Goal: Information Seeking & Learning: Learn about a topic

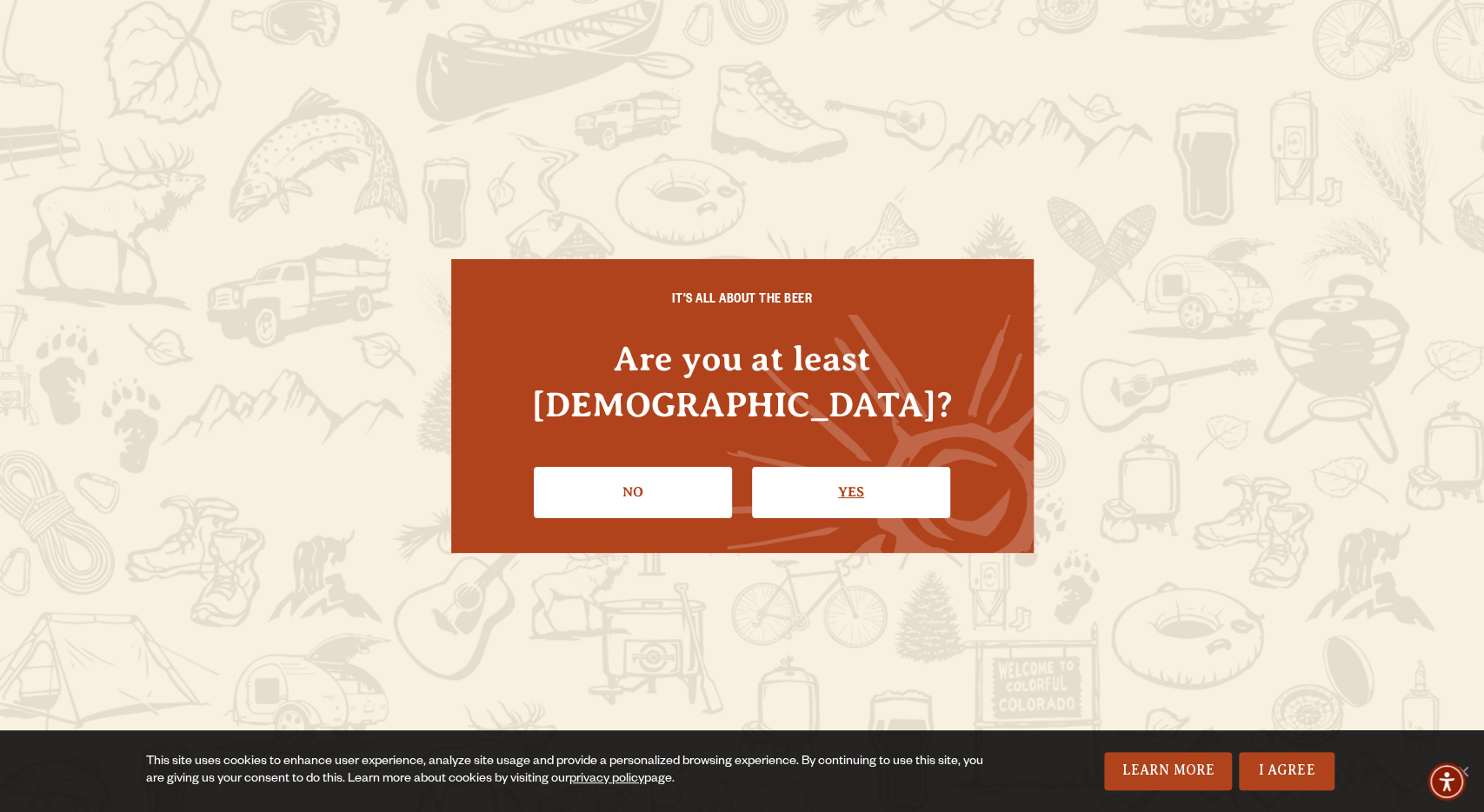
click at [865, 484] on link "Yes" at bounding box center [851, 491] width 198 height 50
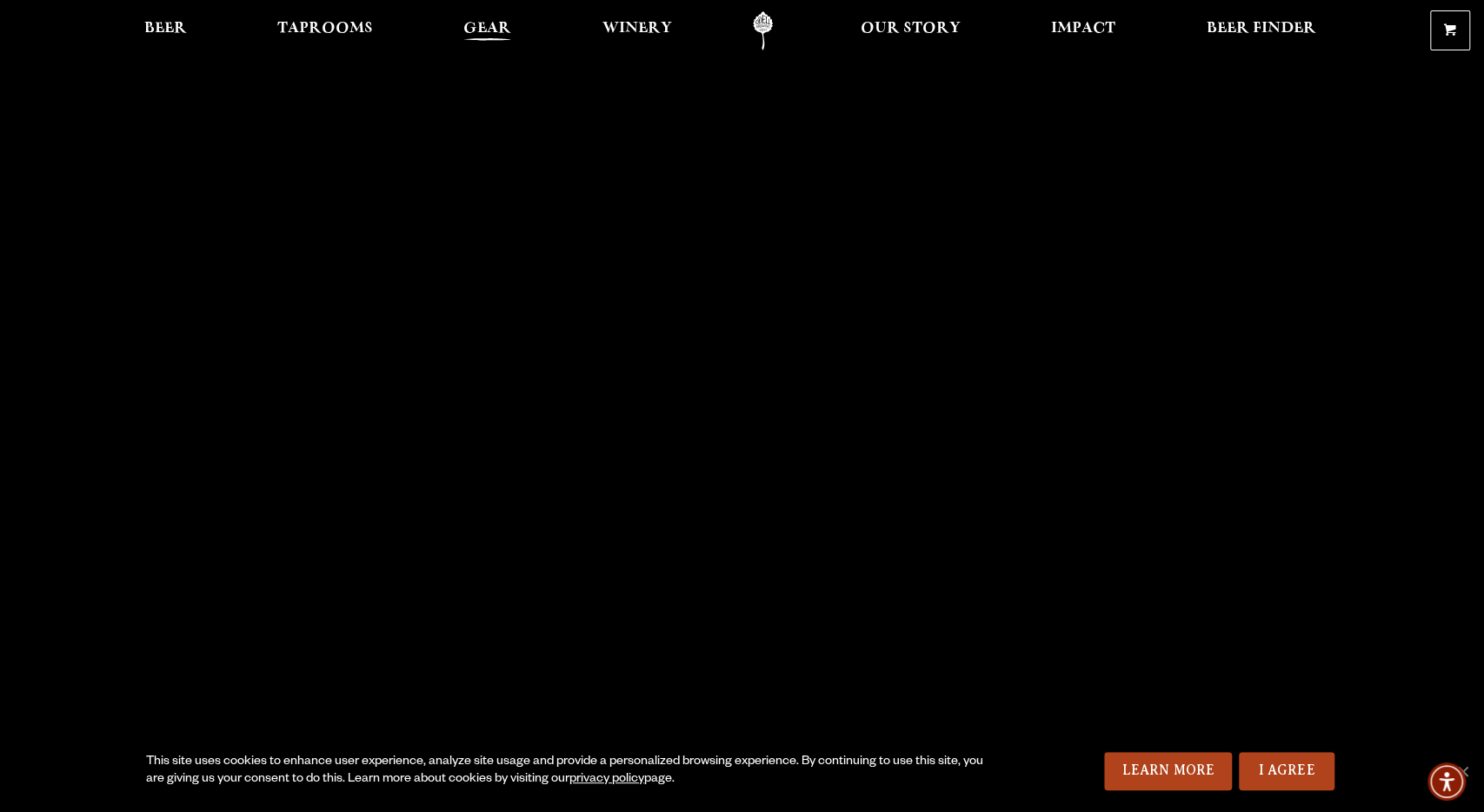
click at [490, 27] on span "Gear" at bounding box center [487, 29] width 48 height 14
click at [171, 22] on span "Beer" at bounding box center [166, 29] width 42 height 14
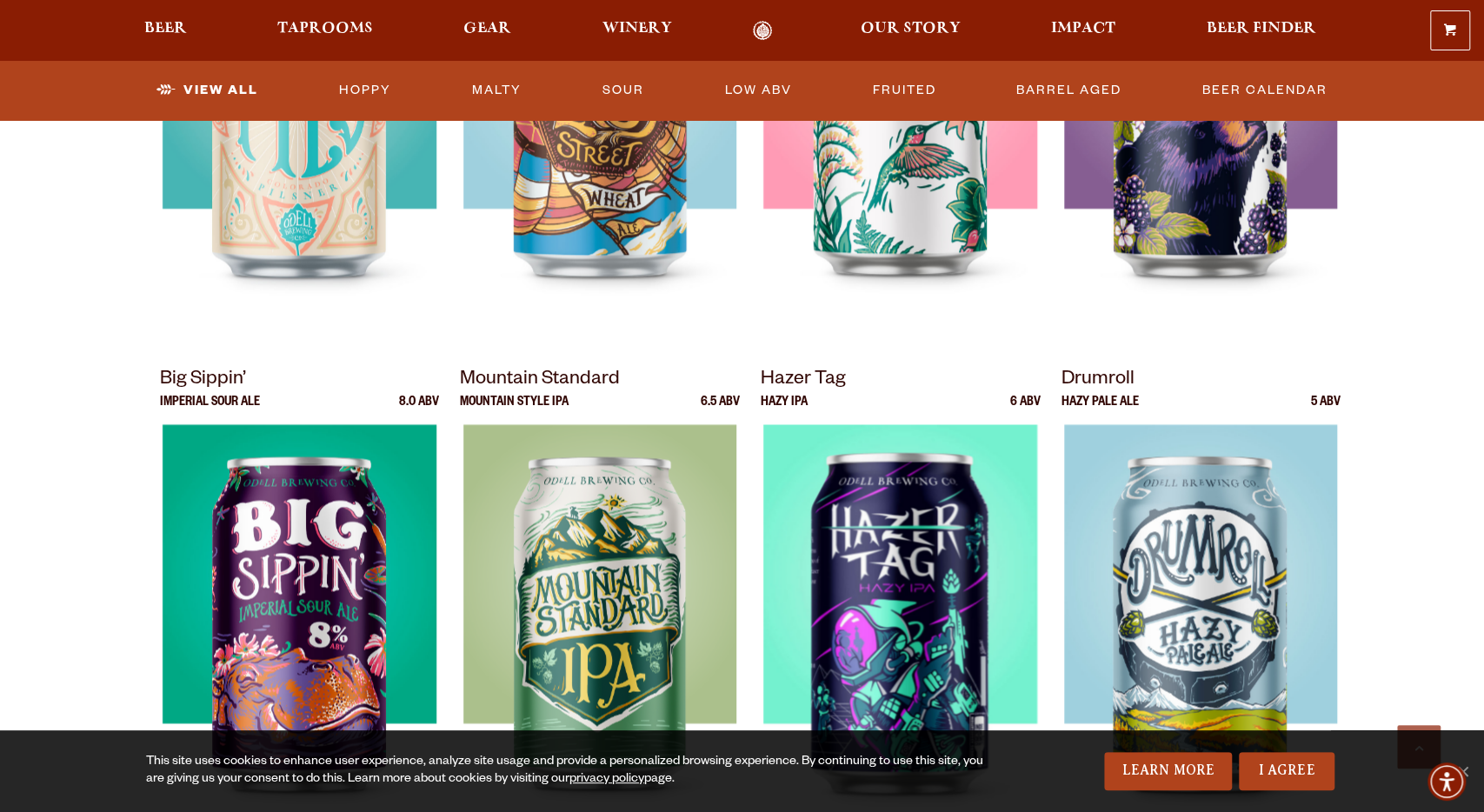
scroll to position [1446, 0]
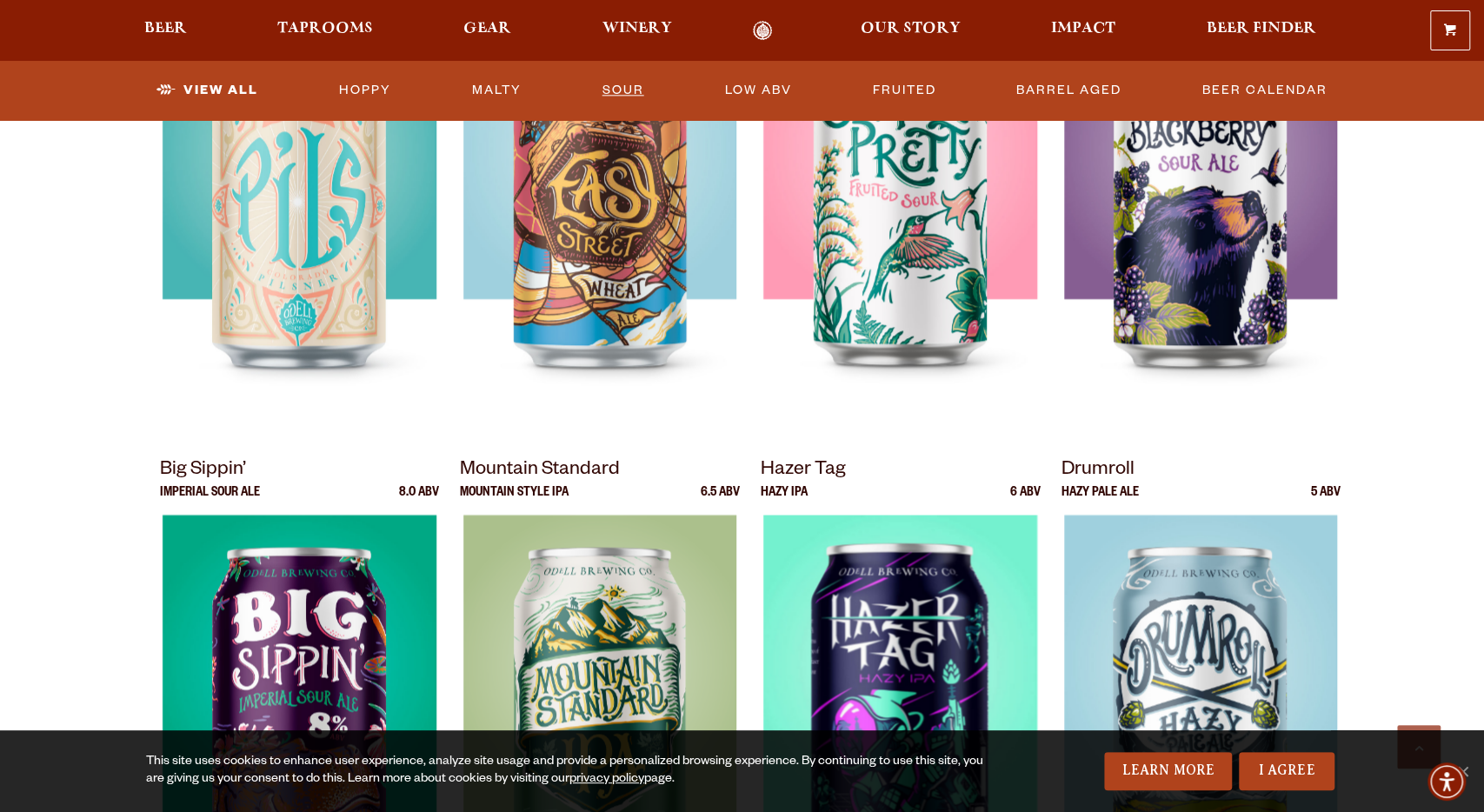
click at [625, 91] on link "Sour" at bounding box center [623, 90] width 55 height 40
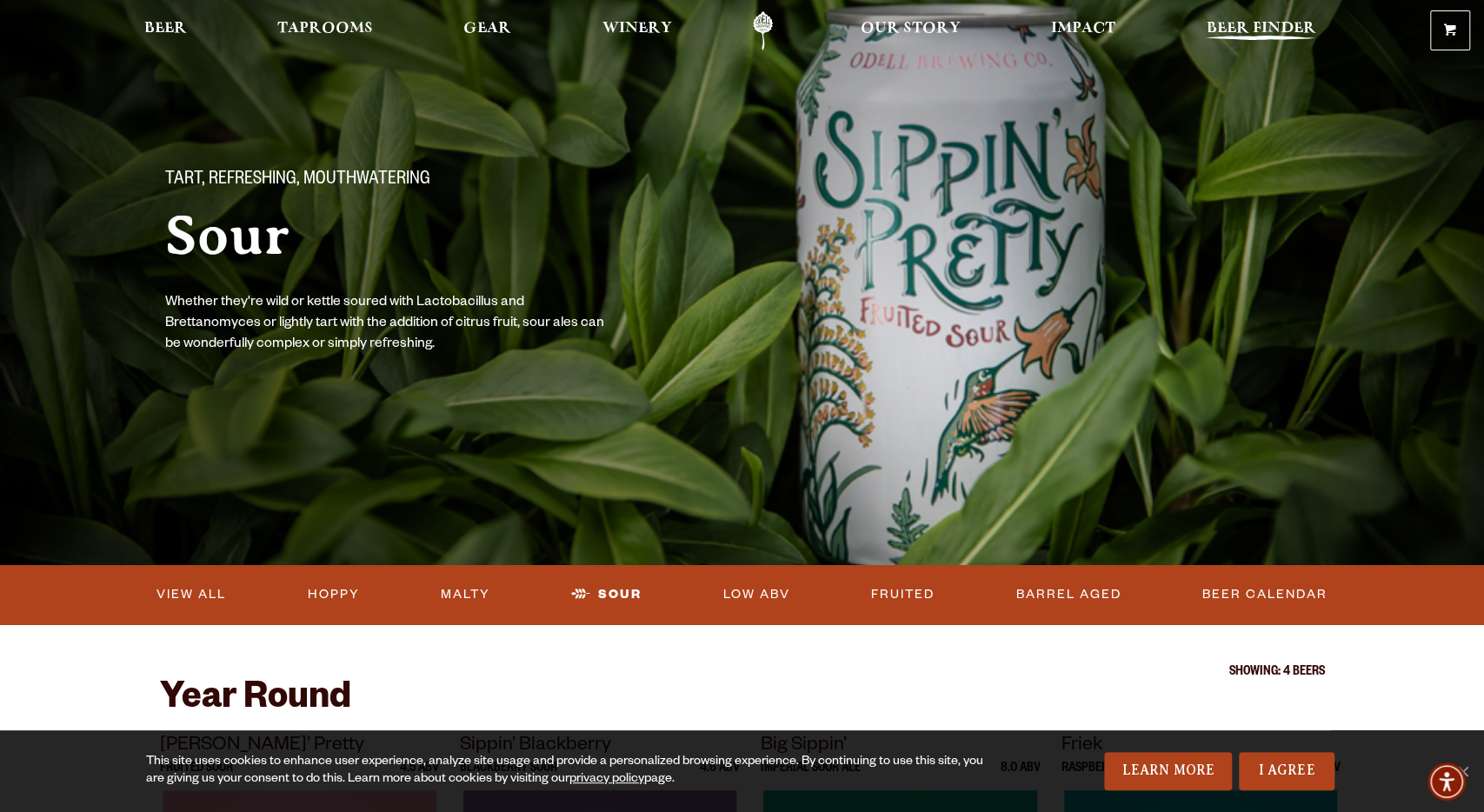
click at [1261, 35] on span "Beer Finder" at bounding box center [1260, 29] width 109 height 14
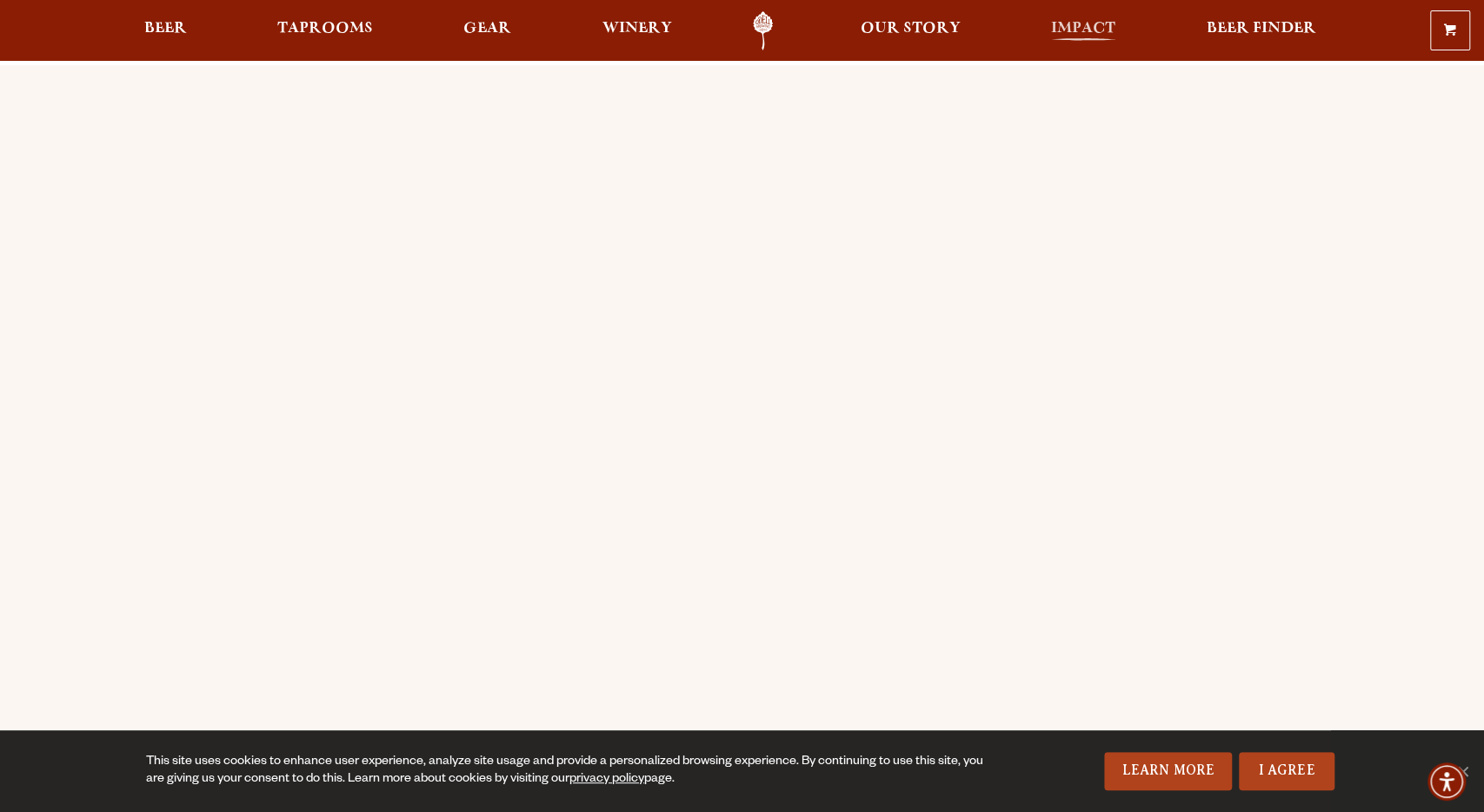
click at [1076, 29] on span "Impact" at bounding box center [1082, 29] width 64 height 14
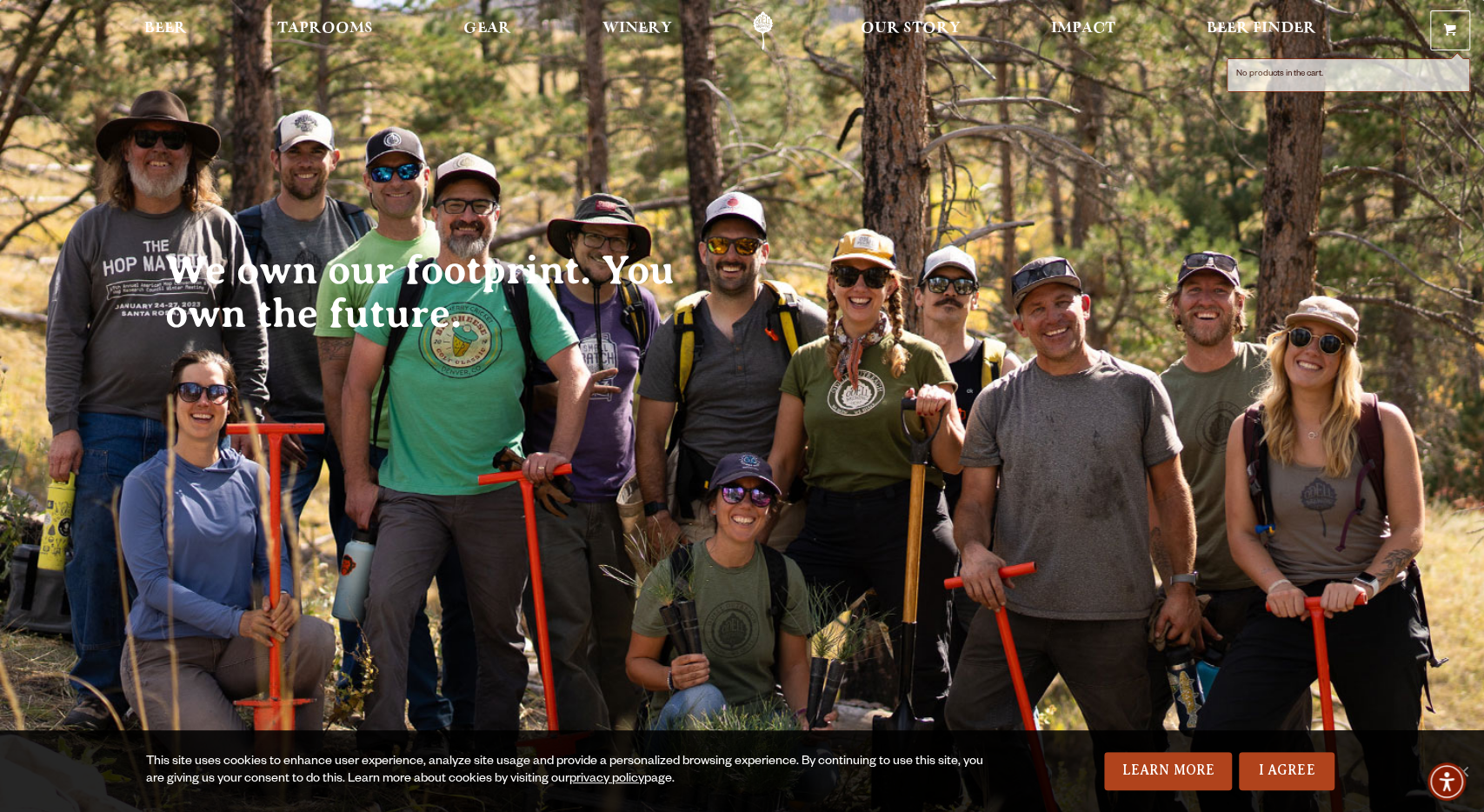
click at [1451, 37] on span at bounding box center [1450, 33] width 12 height 13
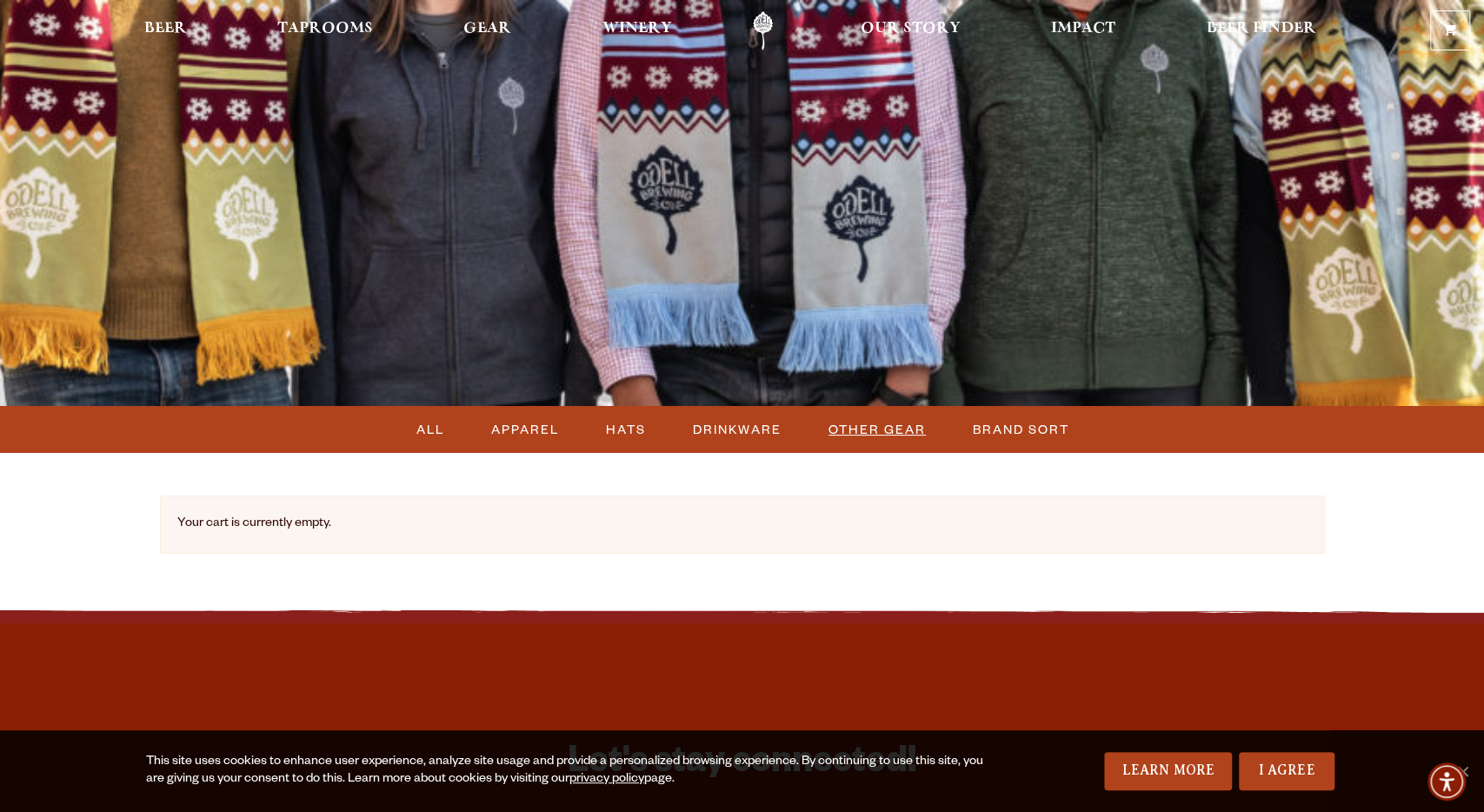
click at [881, 425] on span "OTHER GEAR" at bounding box center [877, 429] width 98 height 26
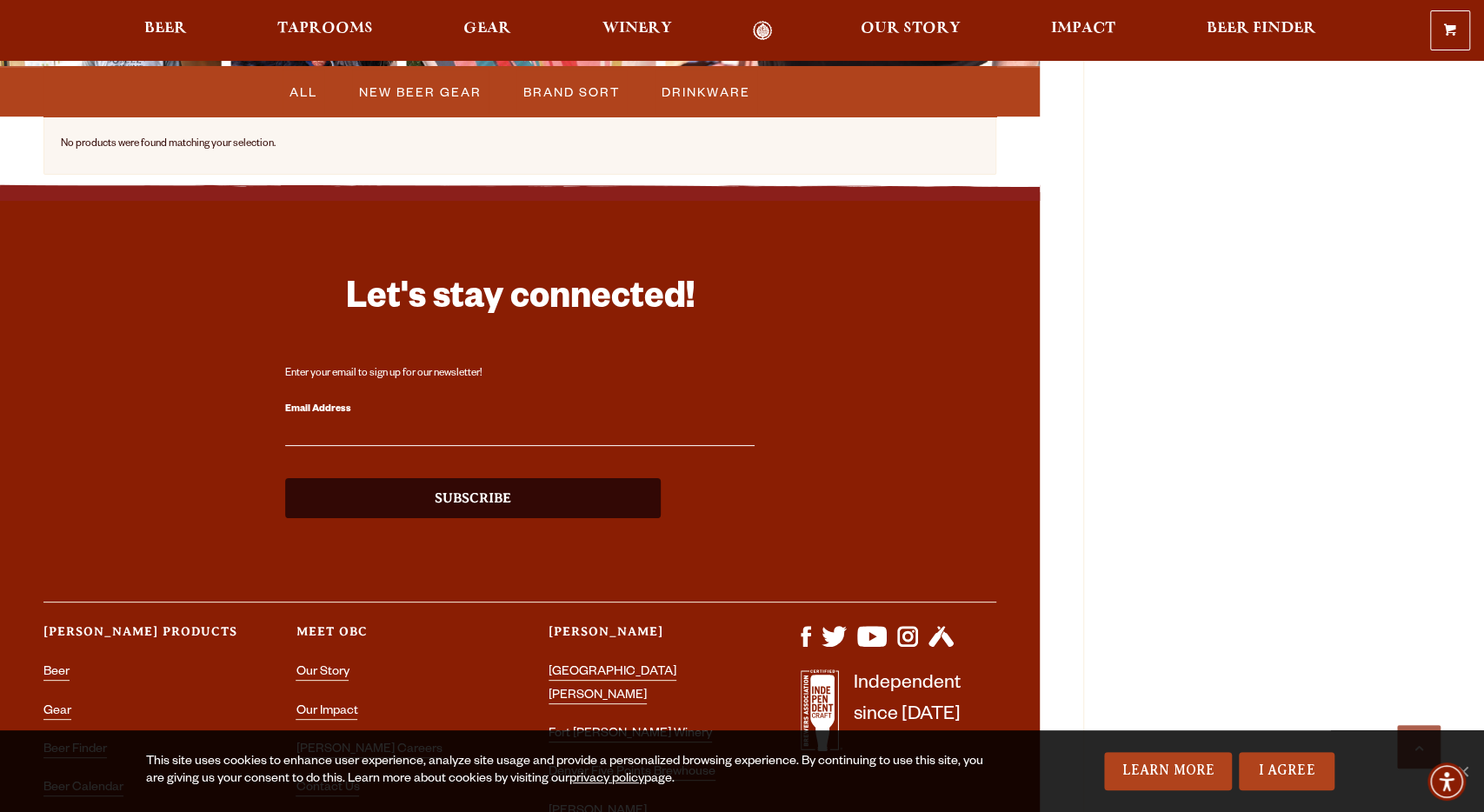
scroll to position [868, 0]
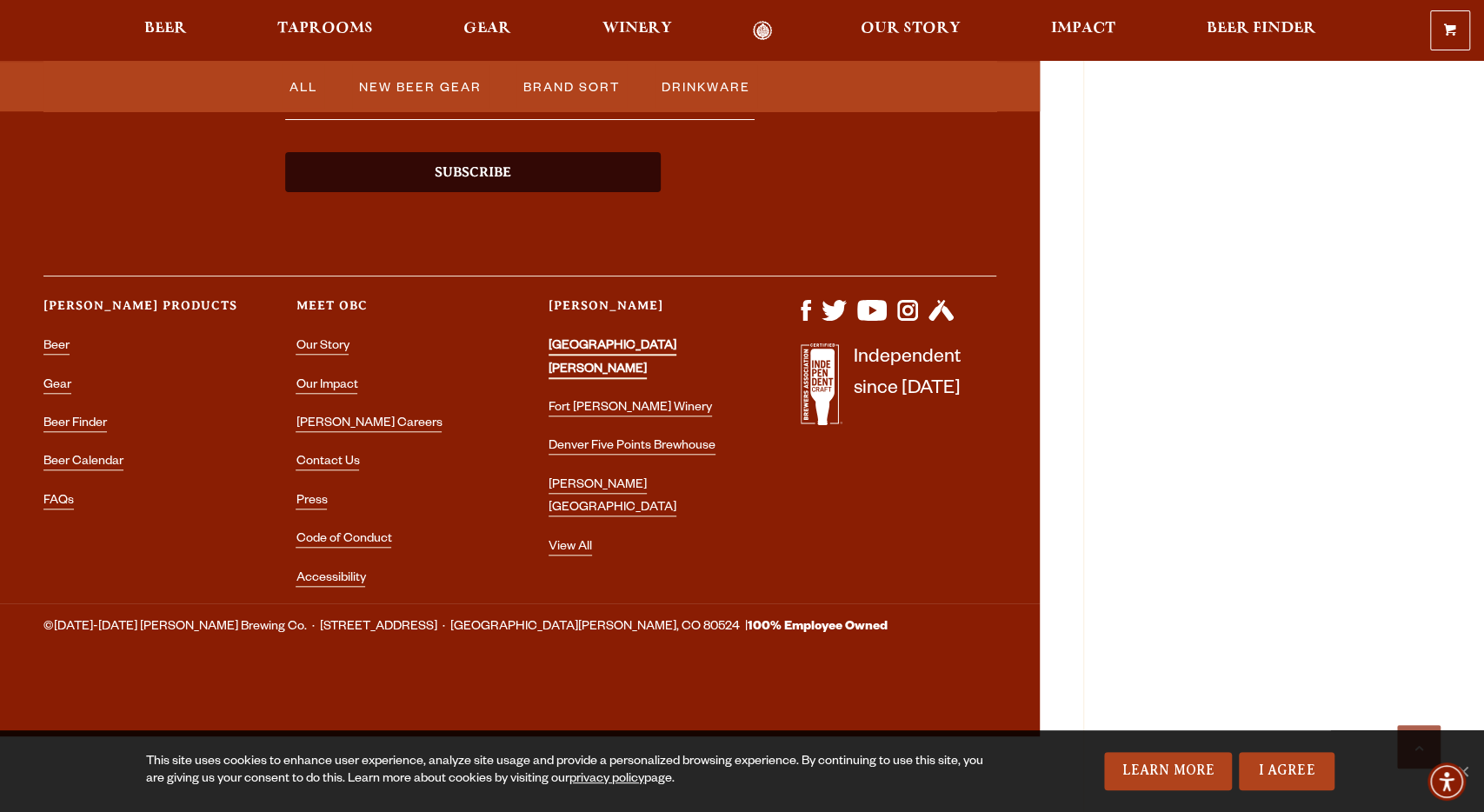
click at [615, 347] on link "[GEOGRAPHIC_DATA][PERSON_NAME]" at bounding box center [612, 358] width 128 height 38
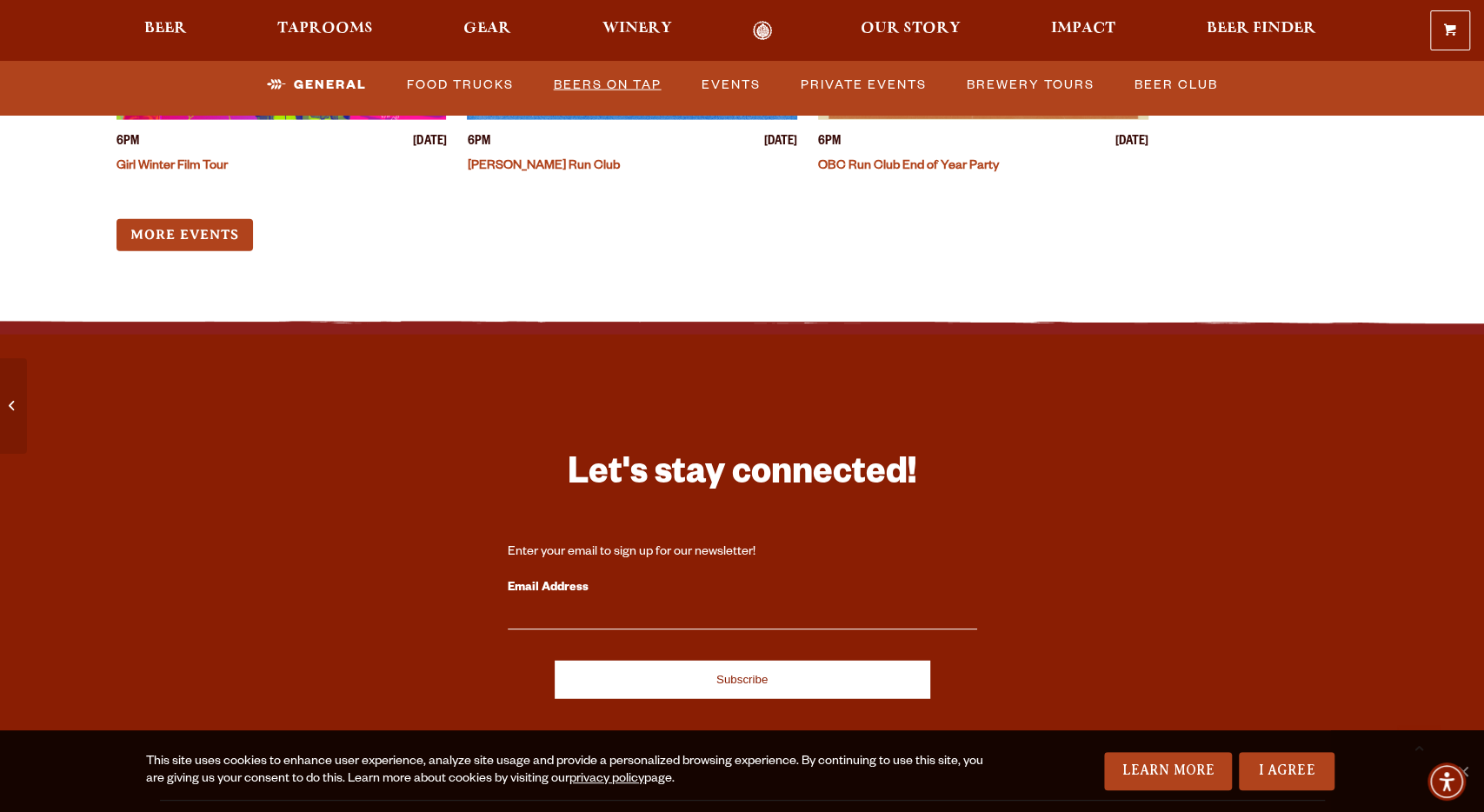
scroll to position [7518, 0]
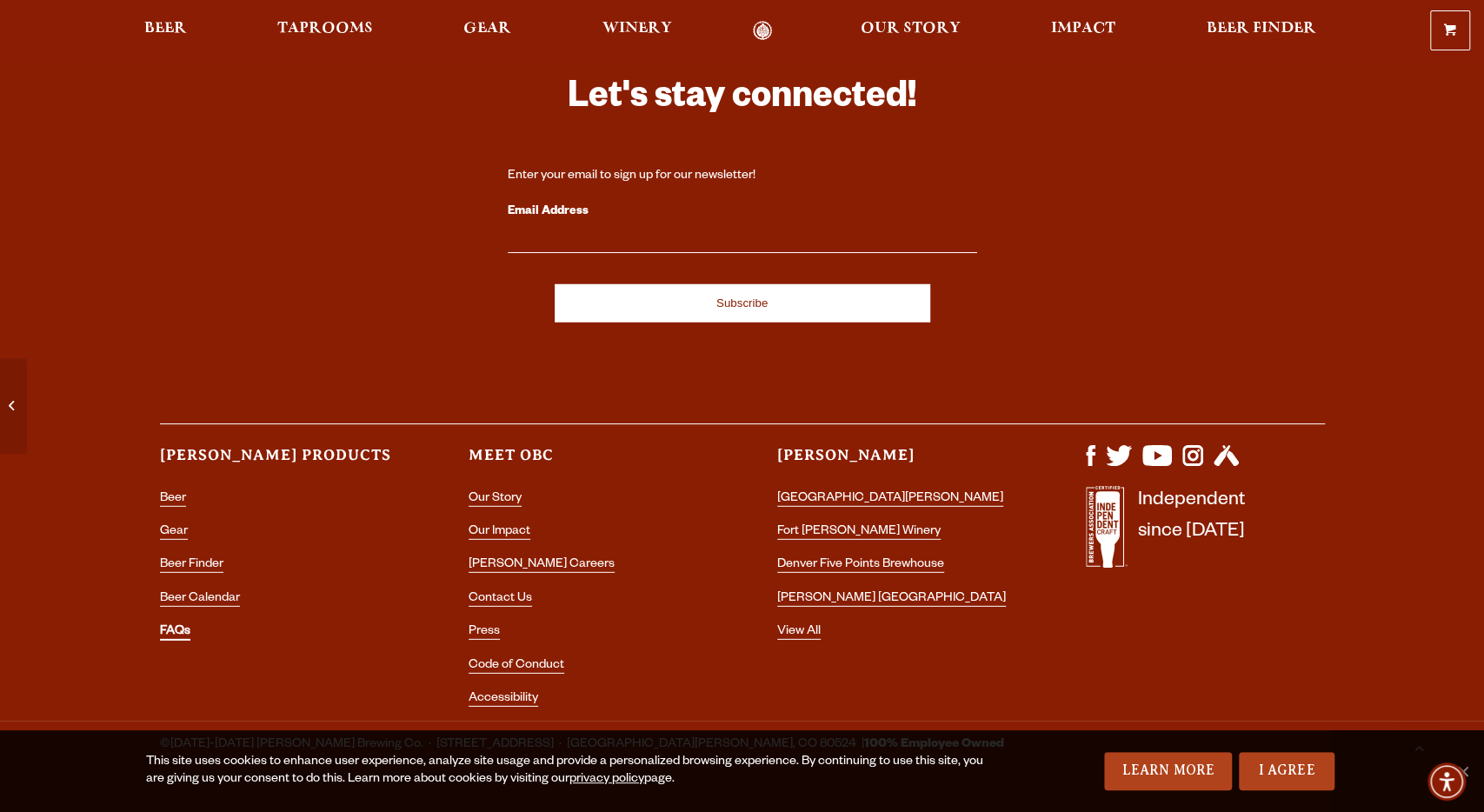
click at [174, 625] on link "FAQs" at bounding box center [175, 633] width 31 height 16
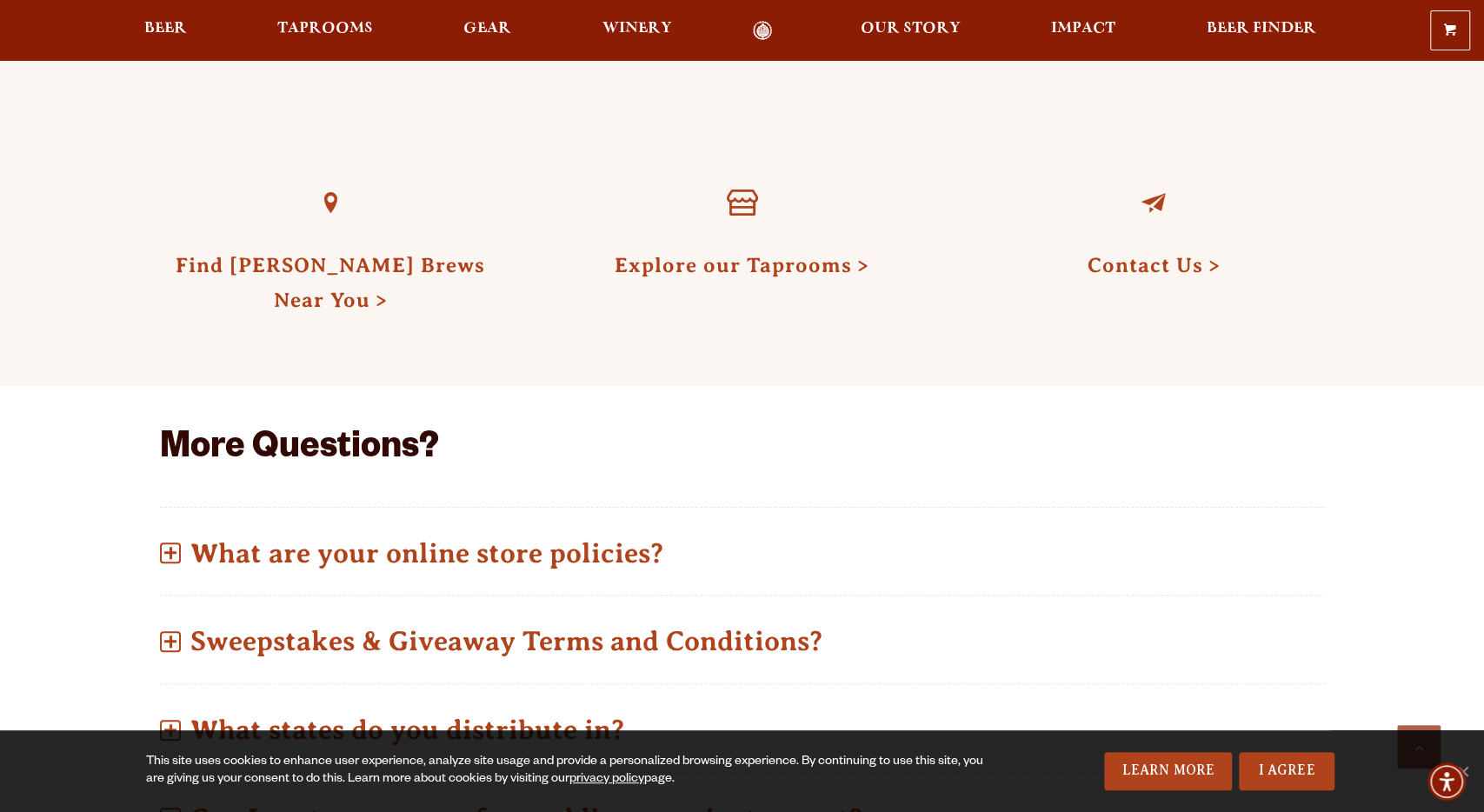
scroll to position [723, 0]
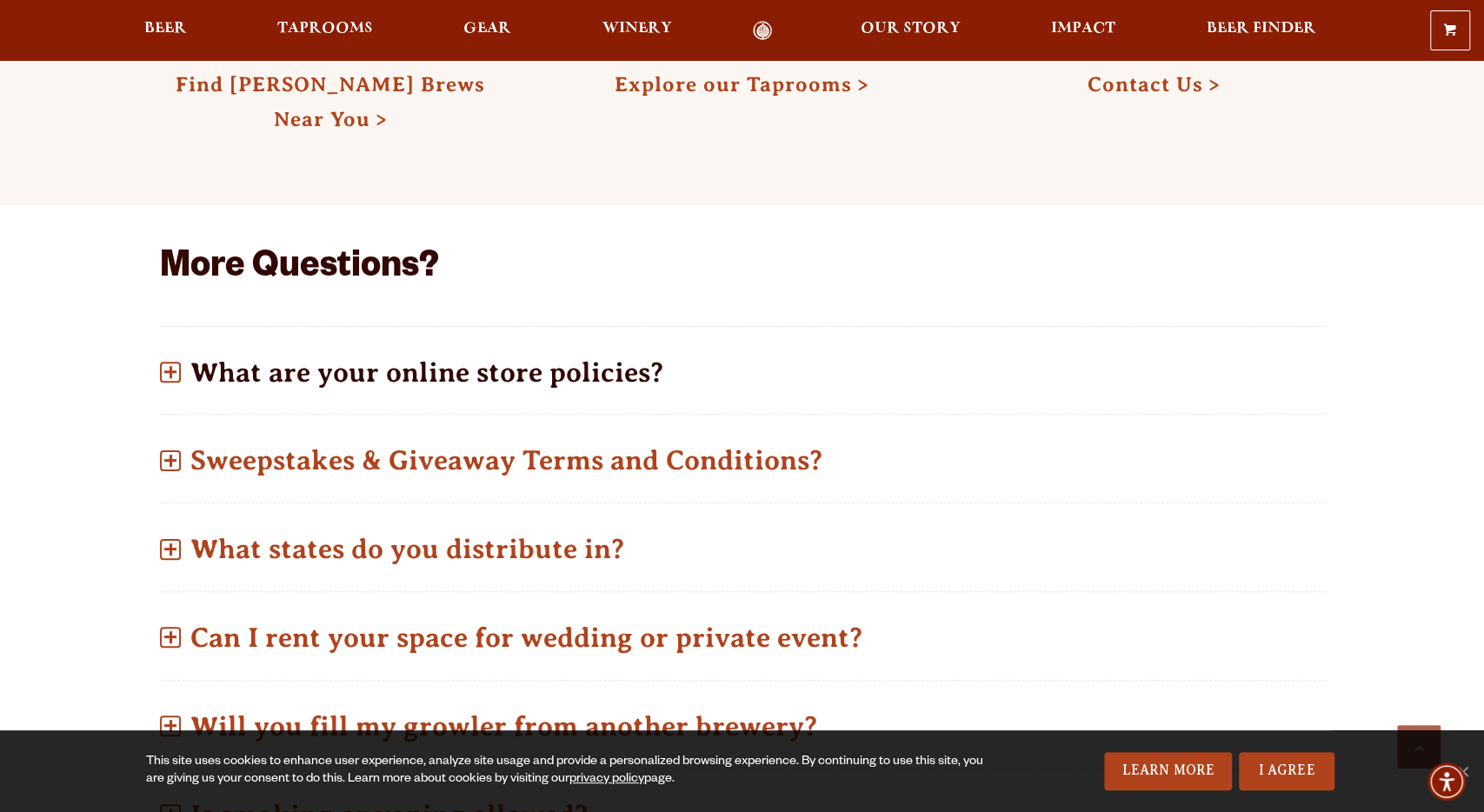
click at [177, 367] on span at bounding box center [171, 373] width 21 height 21
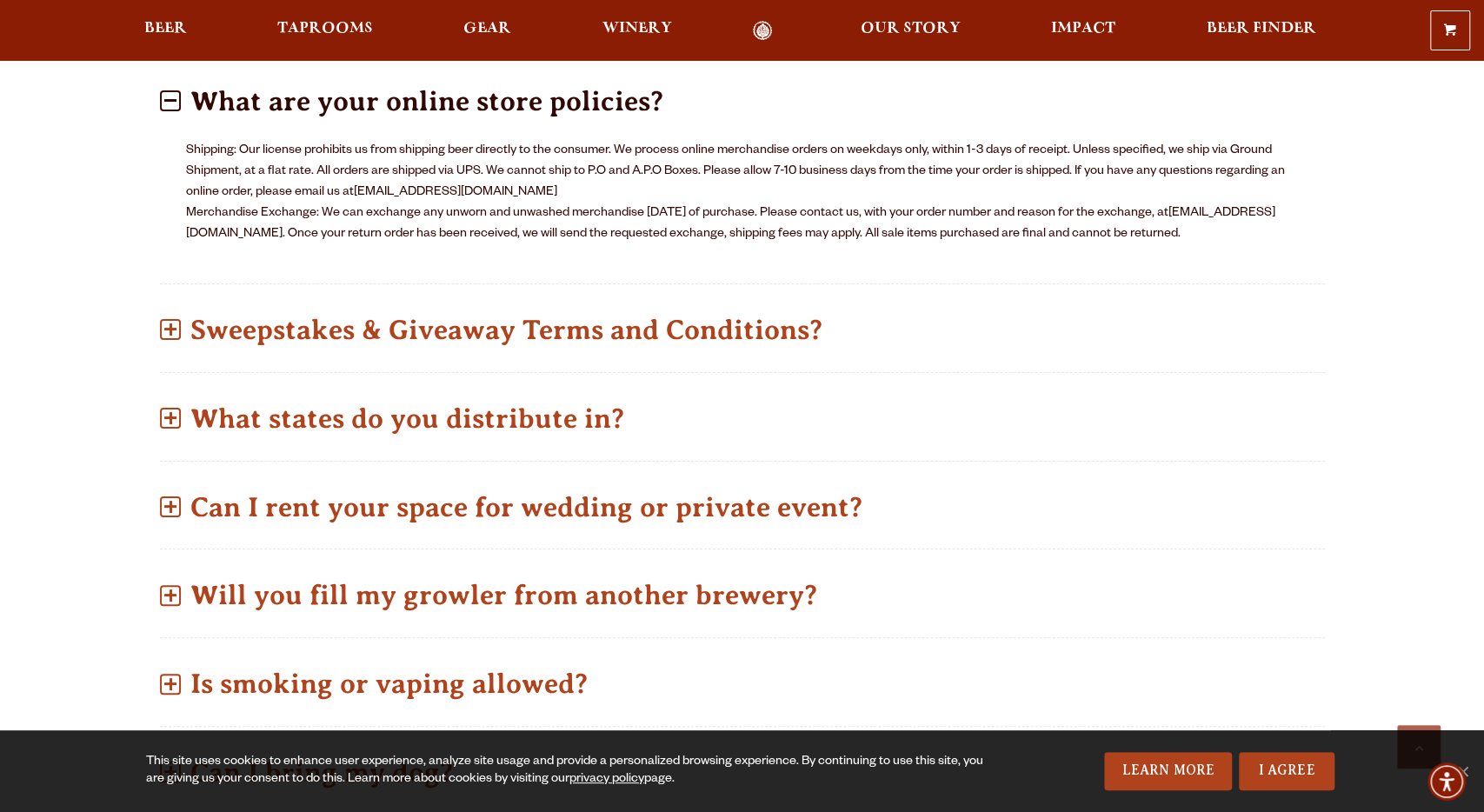
scroll to position [1175, 0]
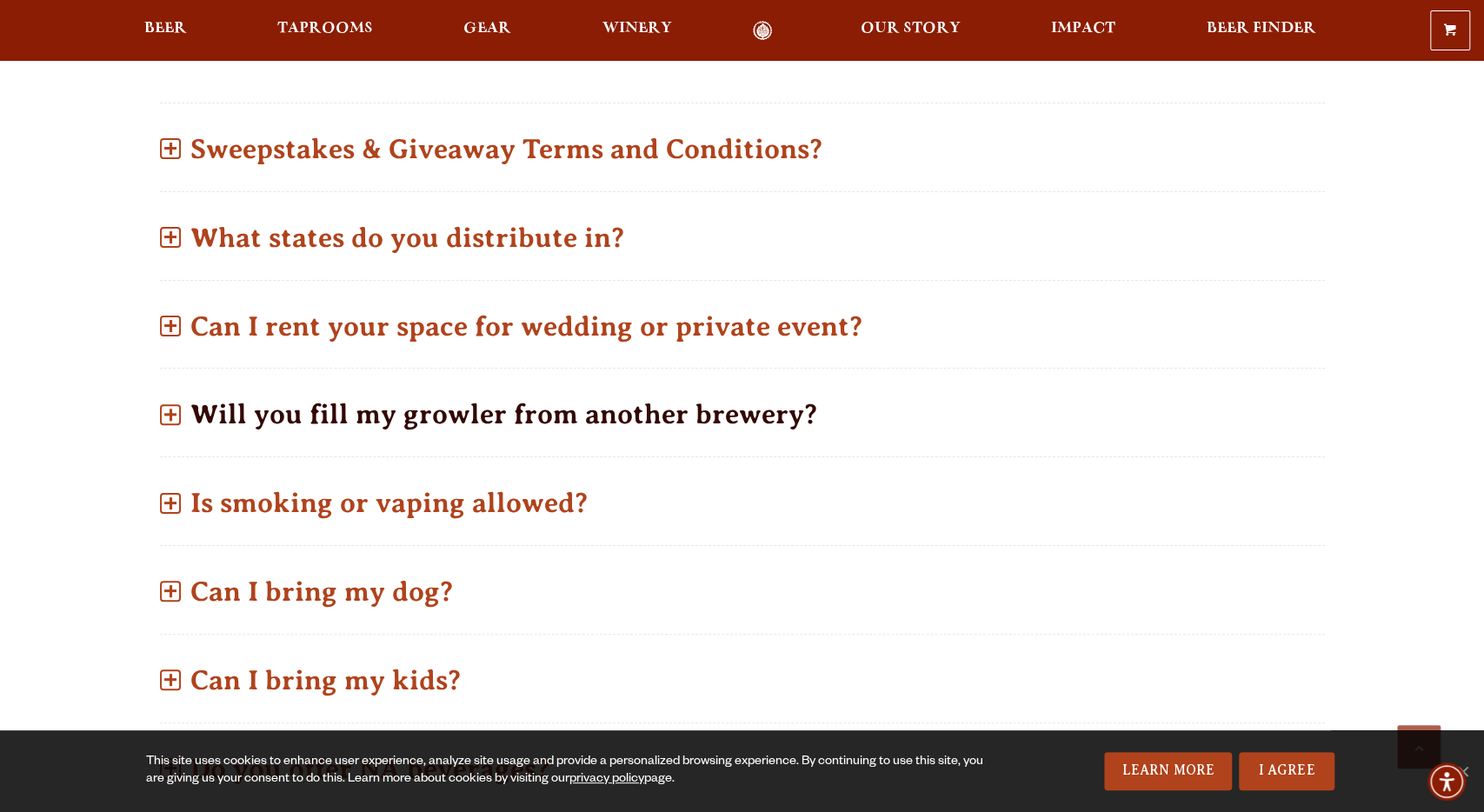
click at [168, 422] on span at bounding box center [171, 415] width 21 height 21
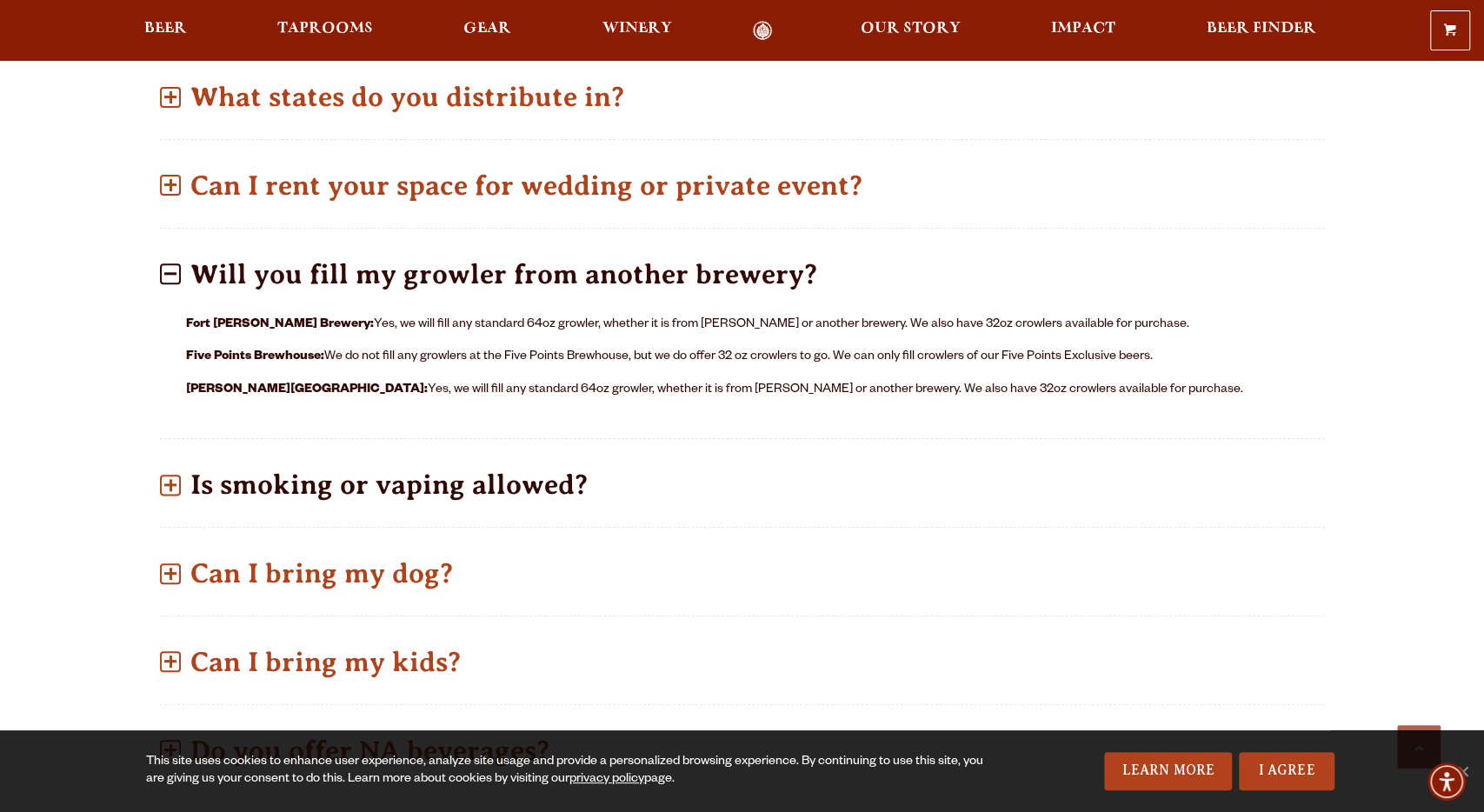
click at [174, 489] on span at bounding box center [171, 485] width 21 height 21
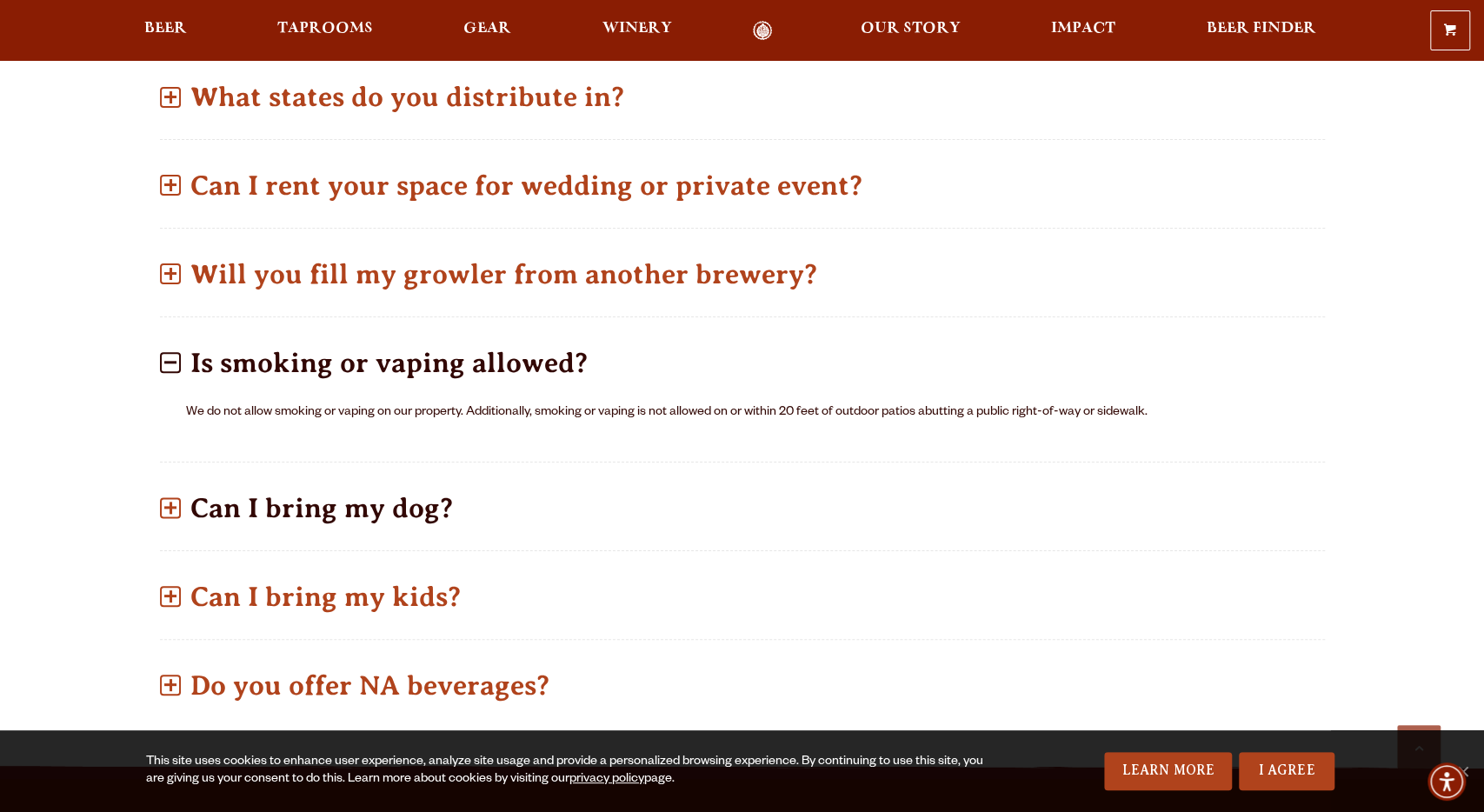
click at [173, 510] on span at bounding box center [171, 508] width 21 height 21
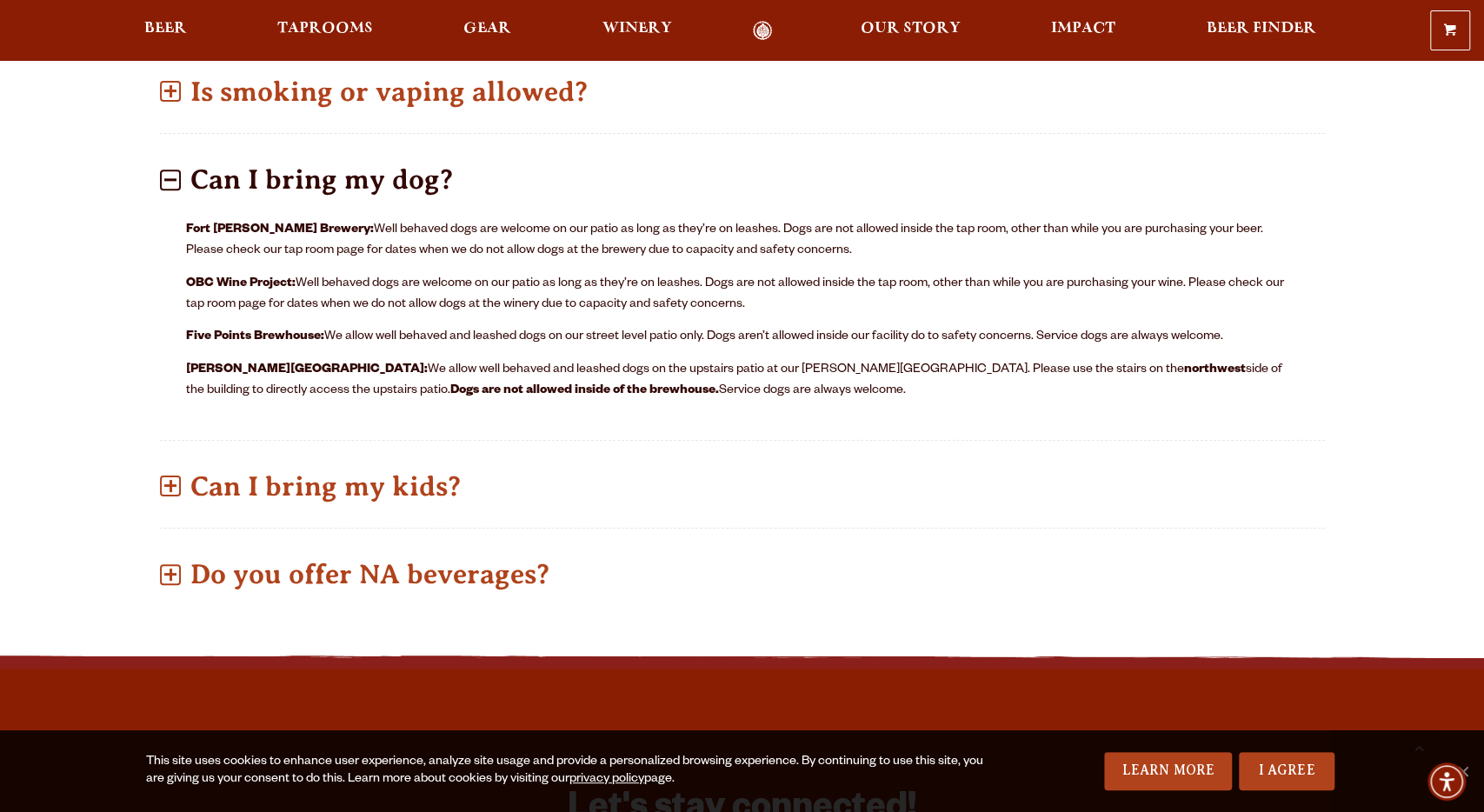
scroll to position [1628, 0]
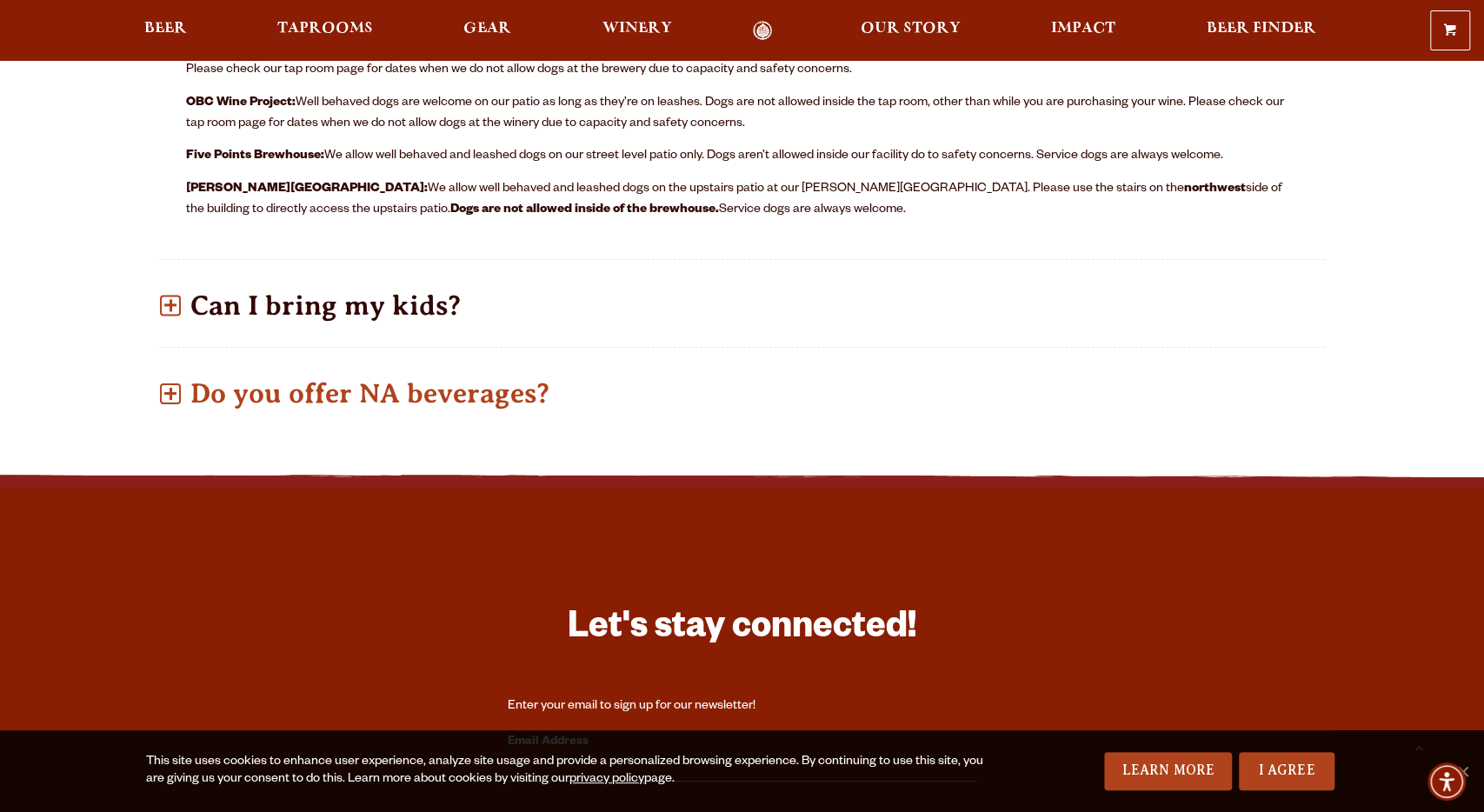
click at [171, 303] on span at bounding box center [171, 304] width 12 height 3
